Goal: Information Seeking & Learning: Learn about a topic

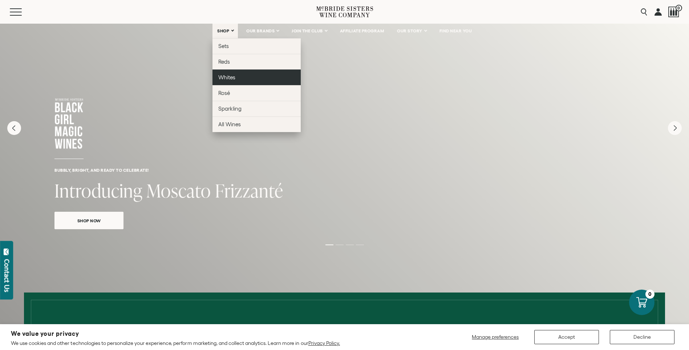
click at [235, 72] on link "Whites" at bounding box center [257, 77] width 88 height 16
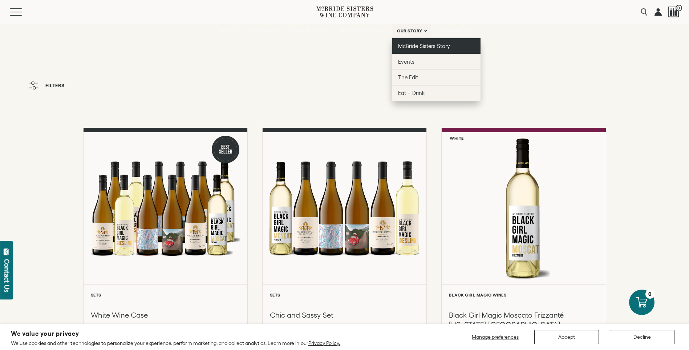
click at [410, 42] on link "McBride Sisters Story" at bounding box center [436, 46] width 88 height 16
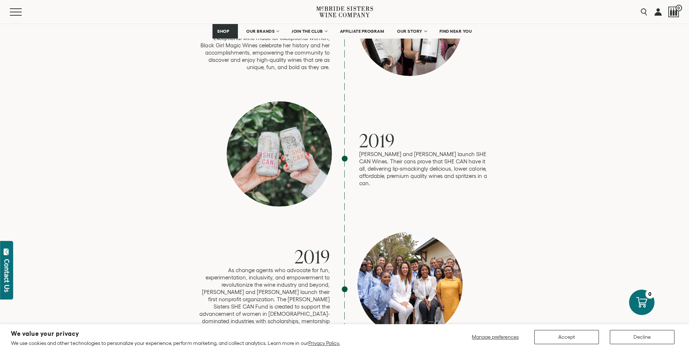
scroll to position [1454, 0]
